Goal: Information Seeking & Learning: Learn about a topic

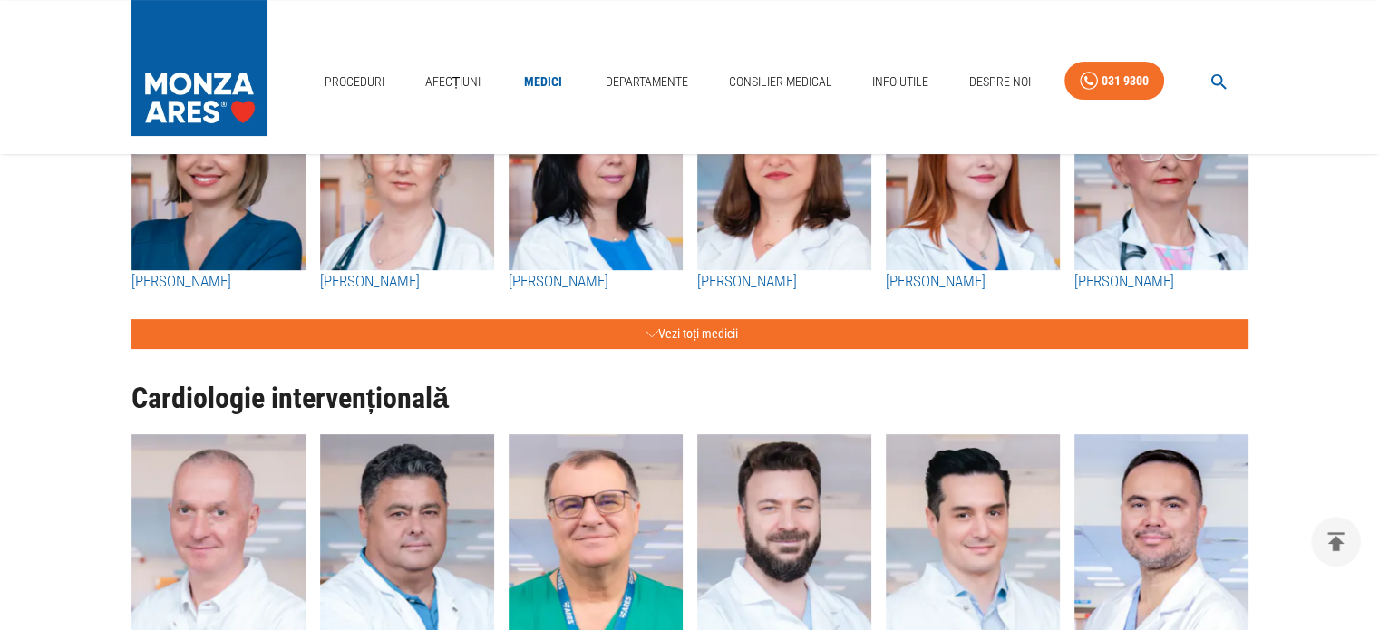
scroll to position [272, 0]
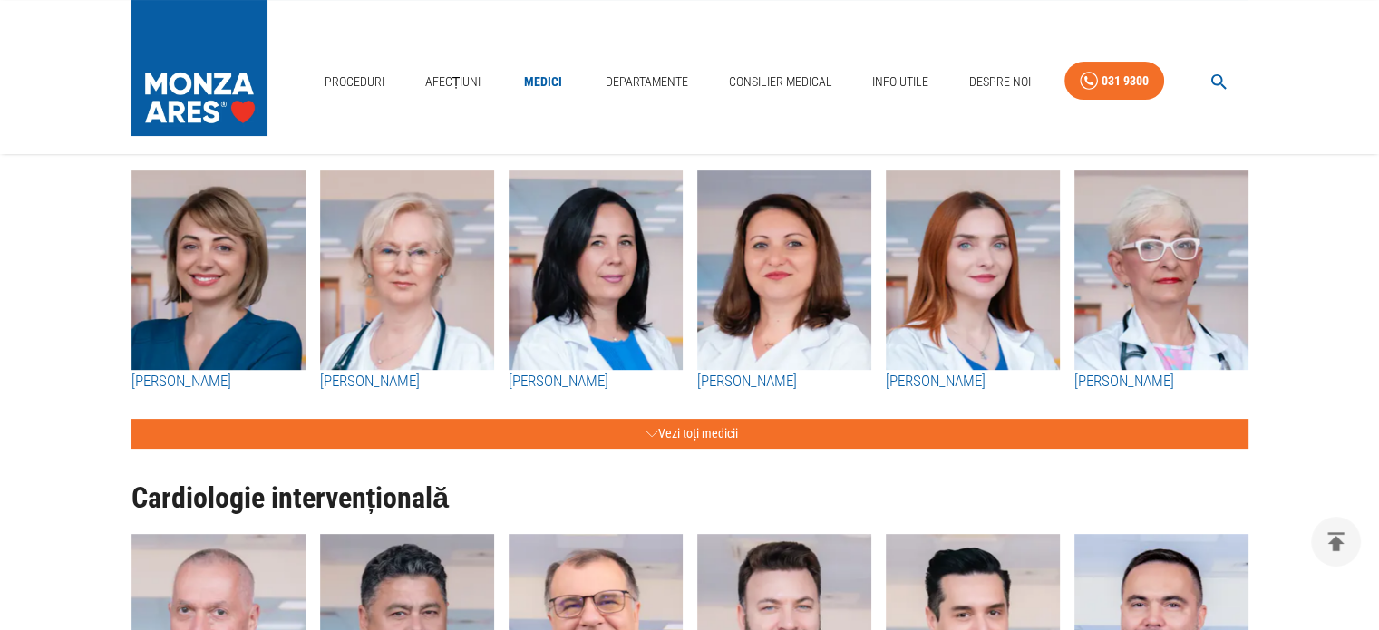
click at [417, 332] on img "button" at bounding box center [407, 269] width 174 height 199
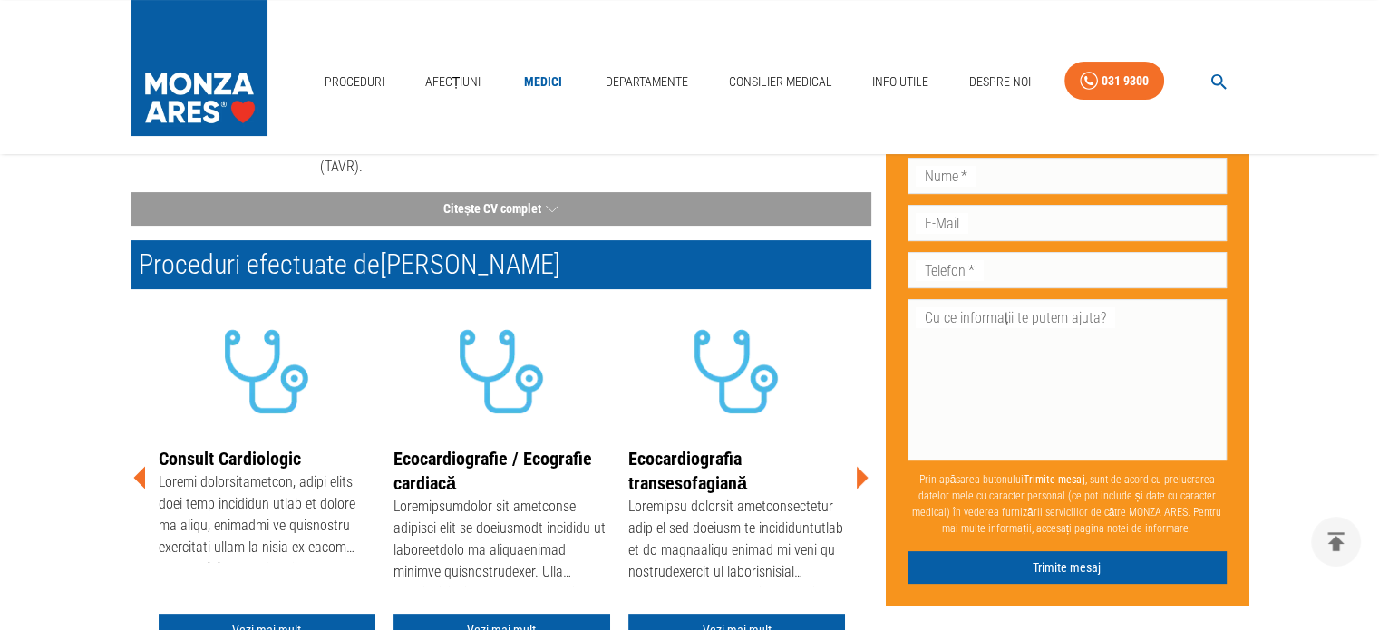
scroll to position [453, 0]
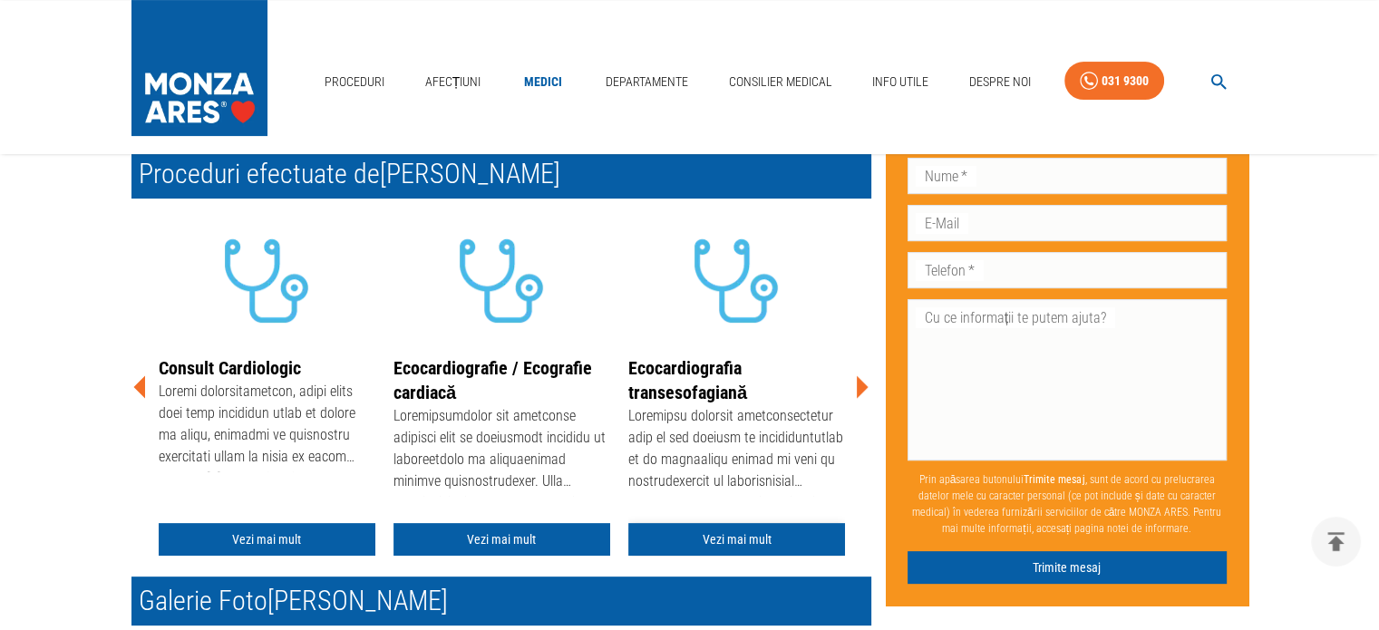
click at [707, 523] on link "Vezi mai mult" at bounding box center [736, 540] width 217 height 34
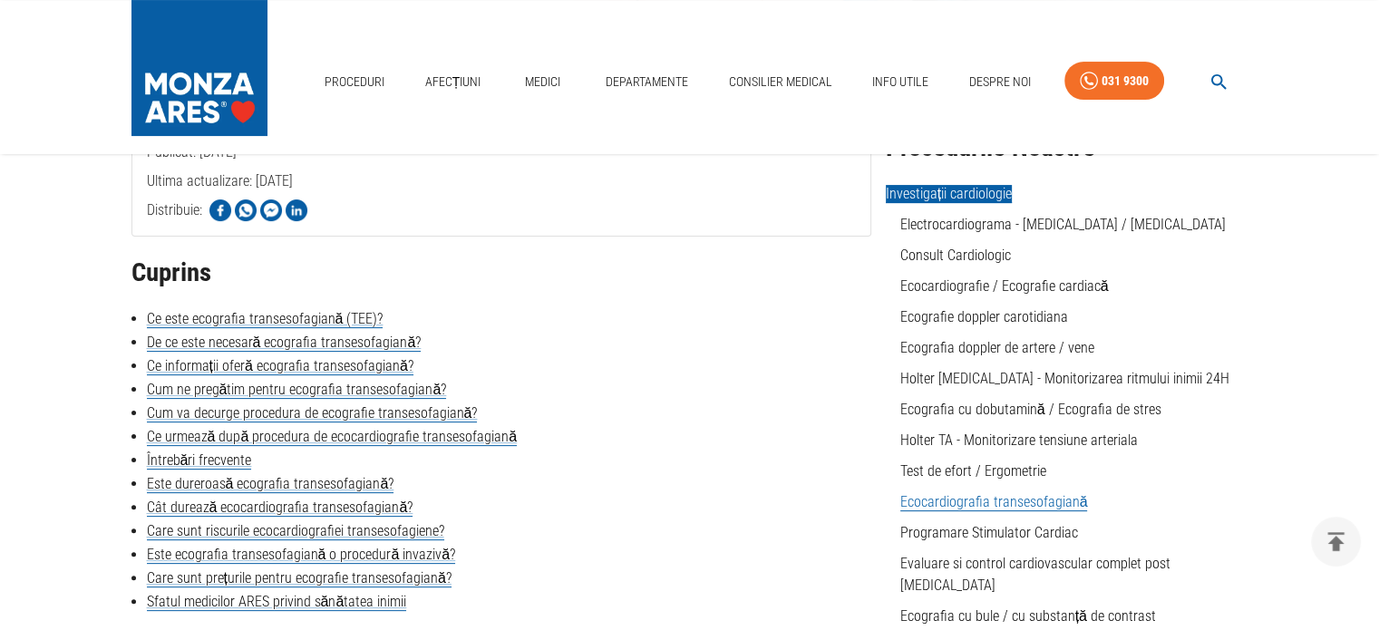
scroll to position [363, 0]
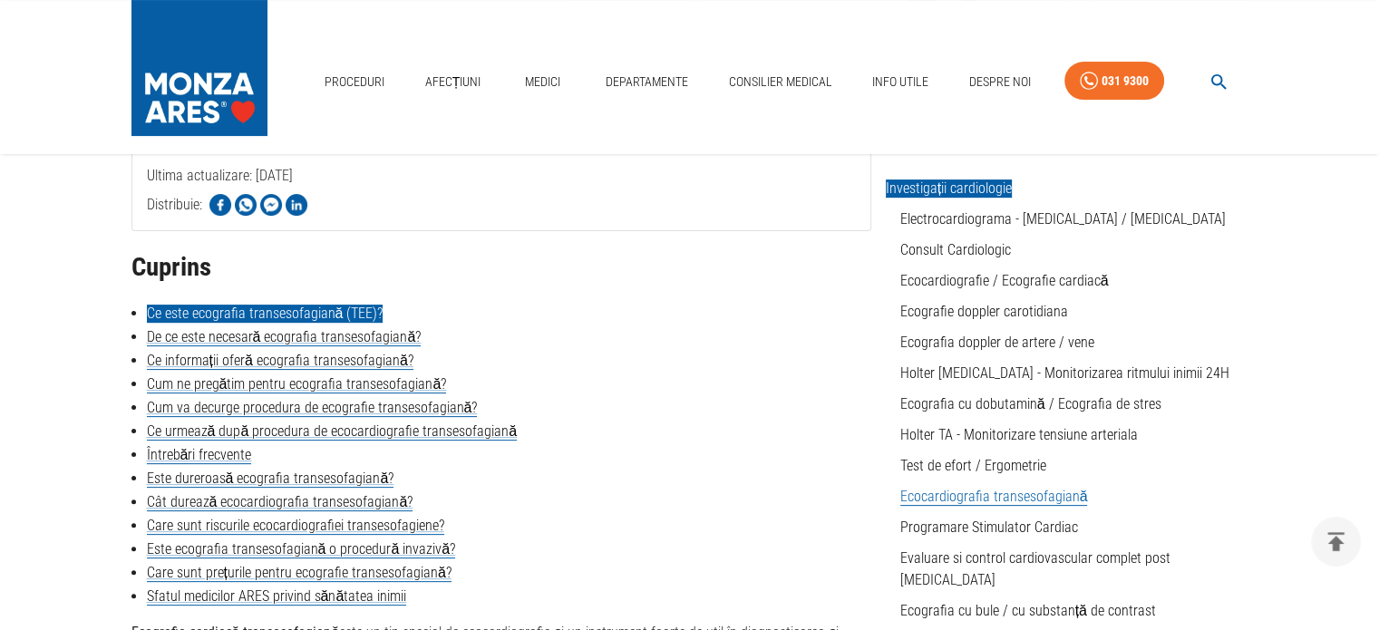
click at [258, 312] on link "Ce este ecografia transesofagiană (TEE)?" at bounding box center [265, 314] width 237 height 18
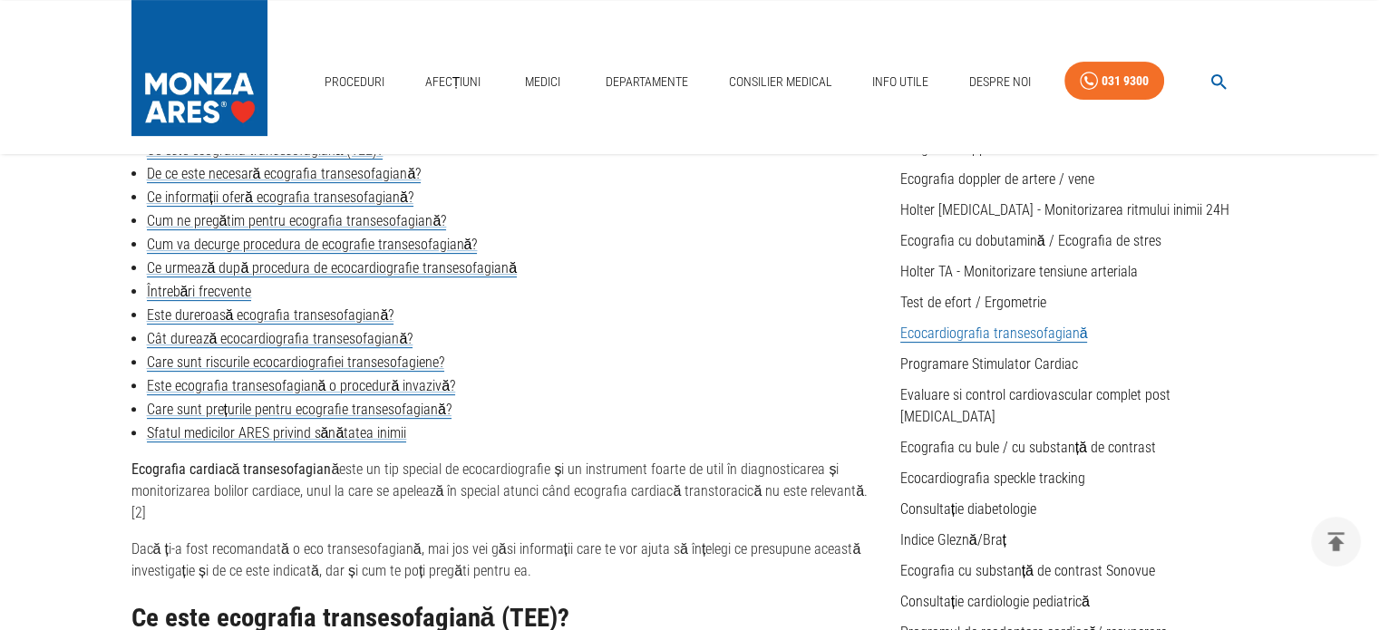
scroll to position [400, 0]
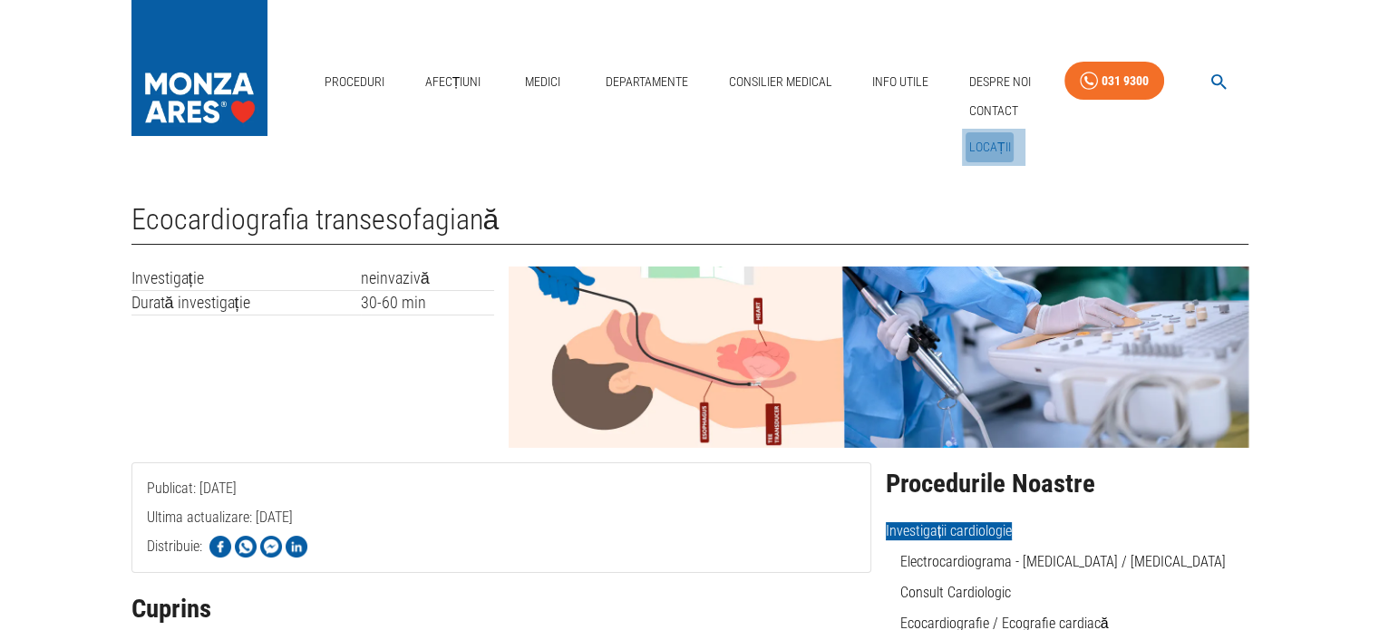
click at [986, 141] on link "Locații" at bounding box center [989, 147] width 49 height 30
